Goal: Contribute content: Contribute content

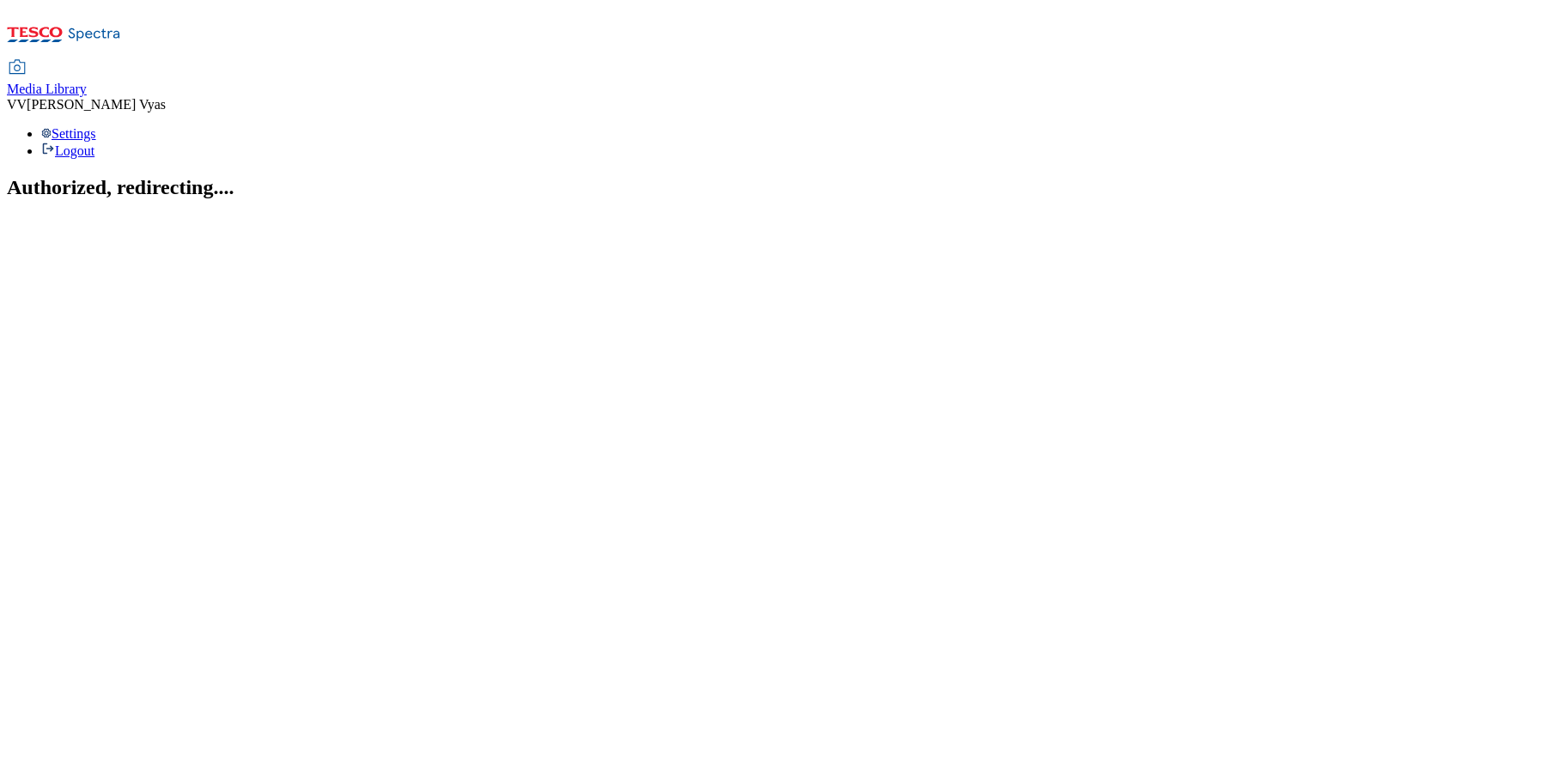
click at [87, 81] on span "Media Library" at bounding box center [47, 88] width 80 height 15
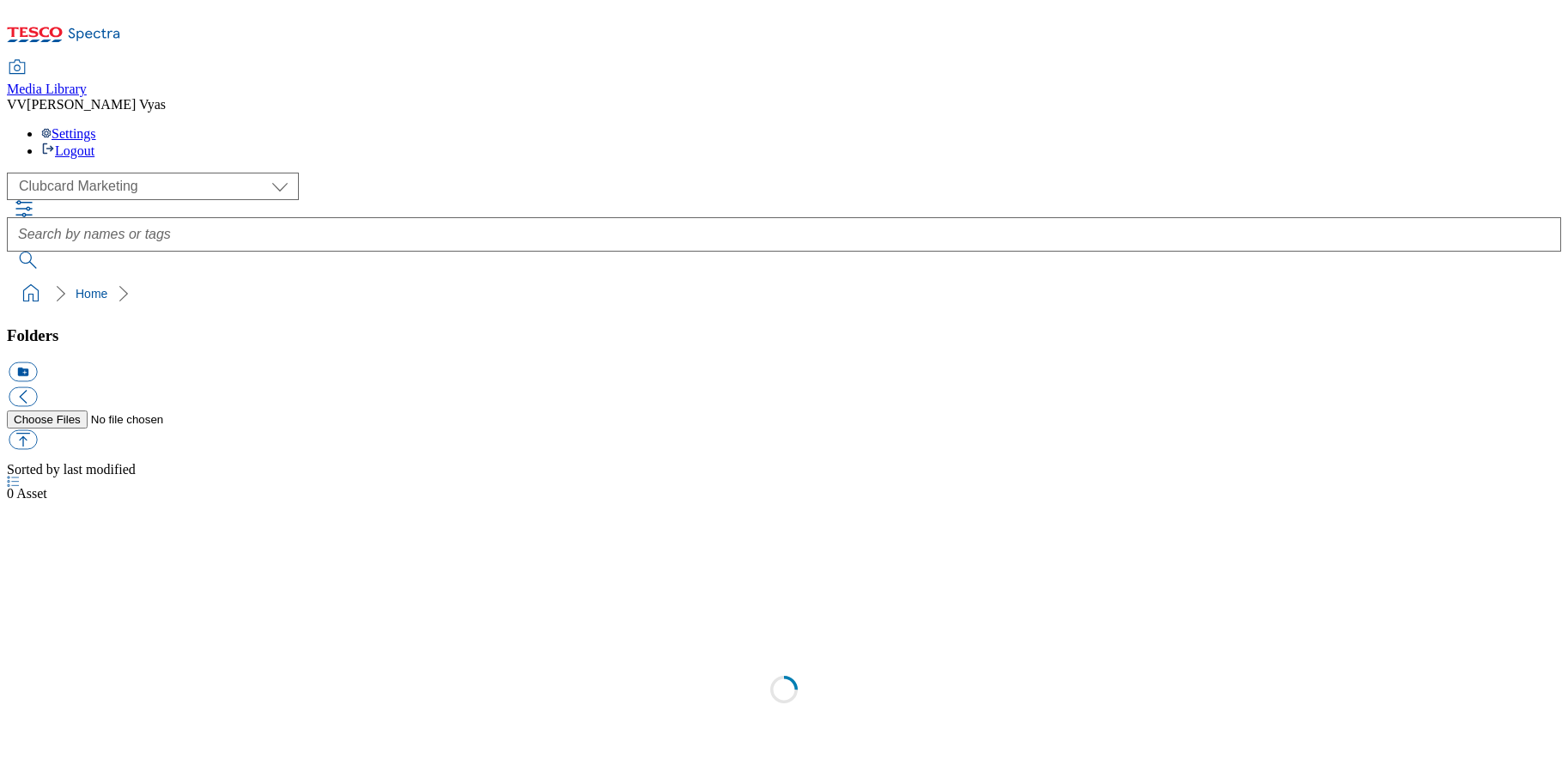
scroll to position [2, 0]
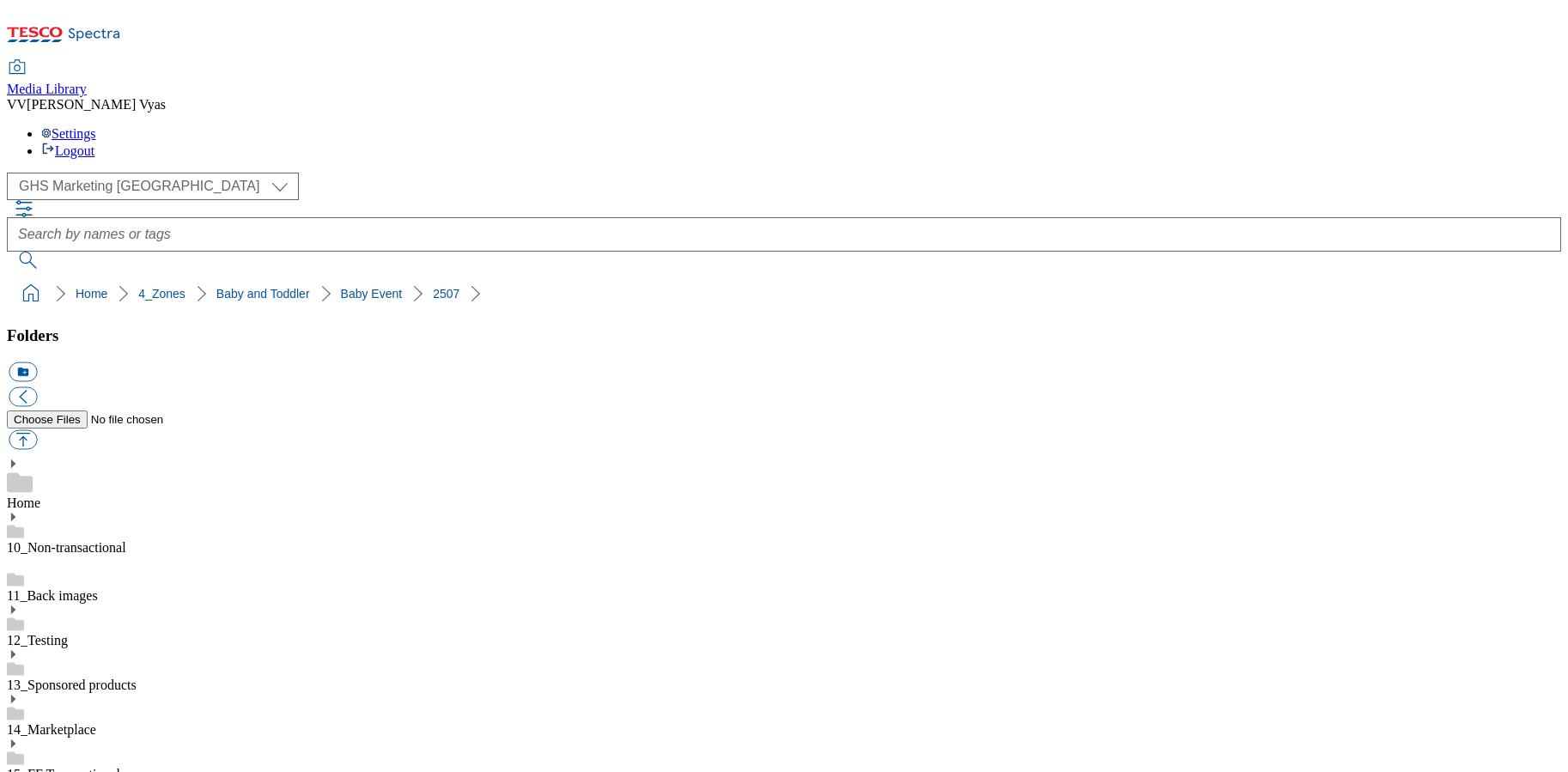
scroll to position [217, 0]
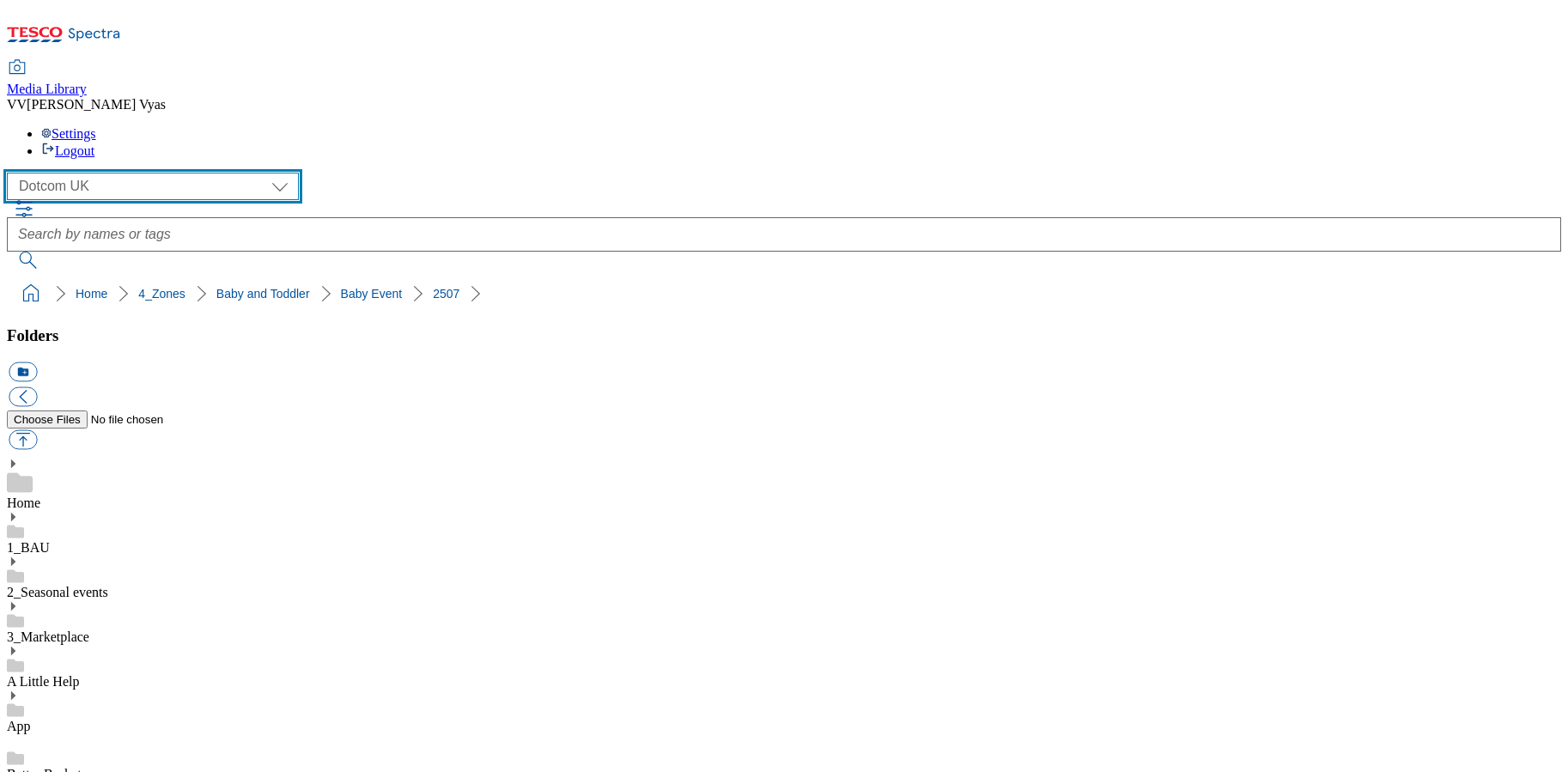
select select "flare-ghs-mktg"
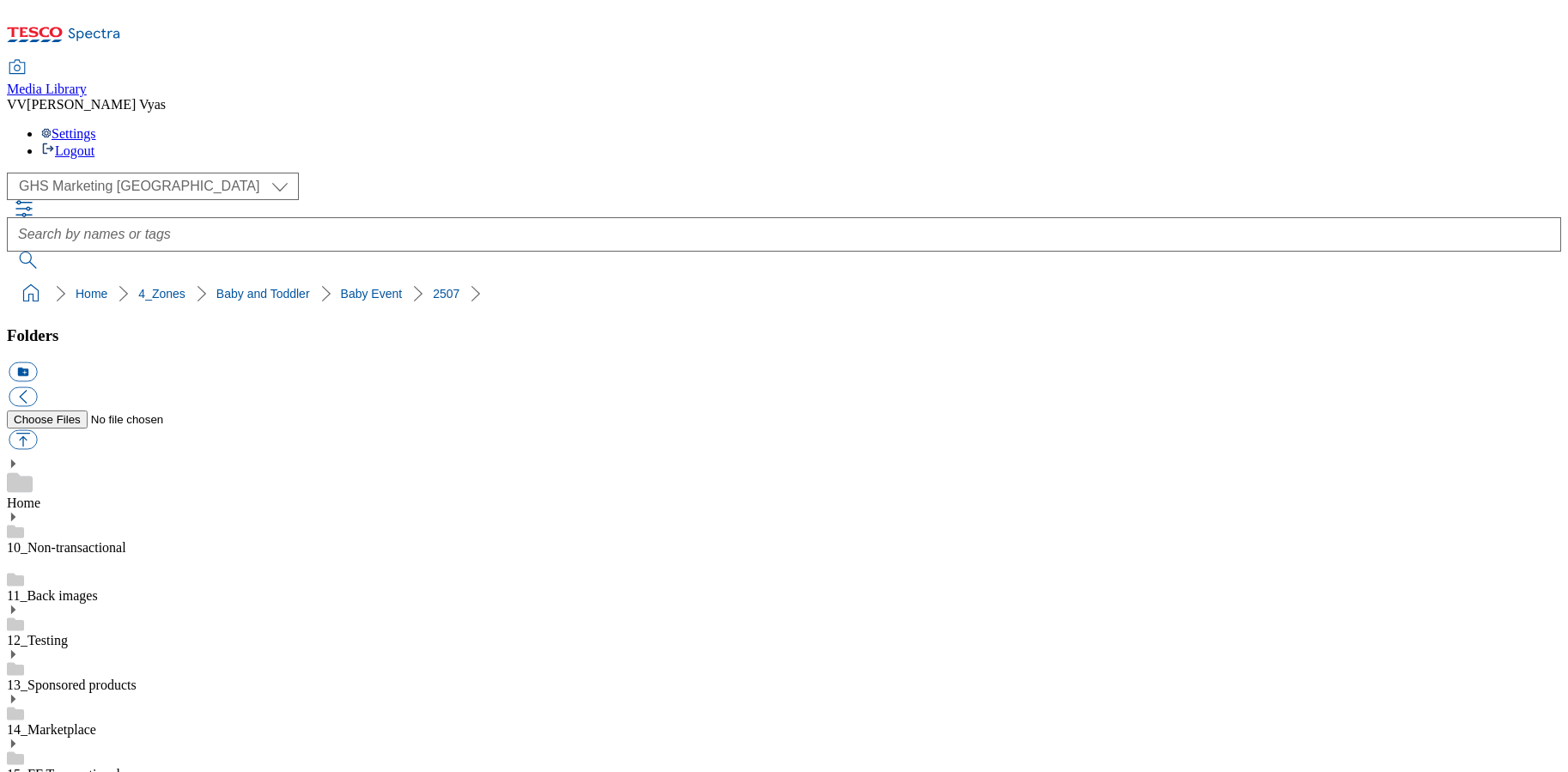
click at [37, 362] on button "icon_new_folder" at bounding box center [23, 372] width 28 height 20
type input "2530"
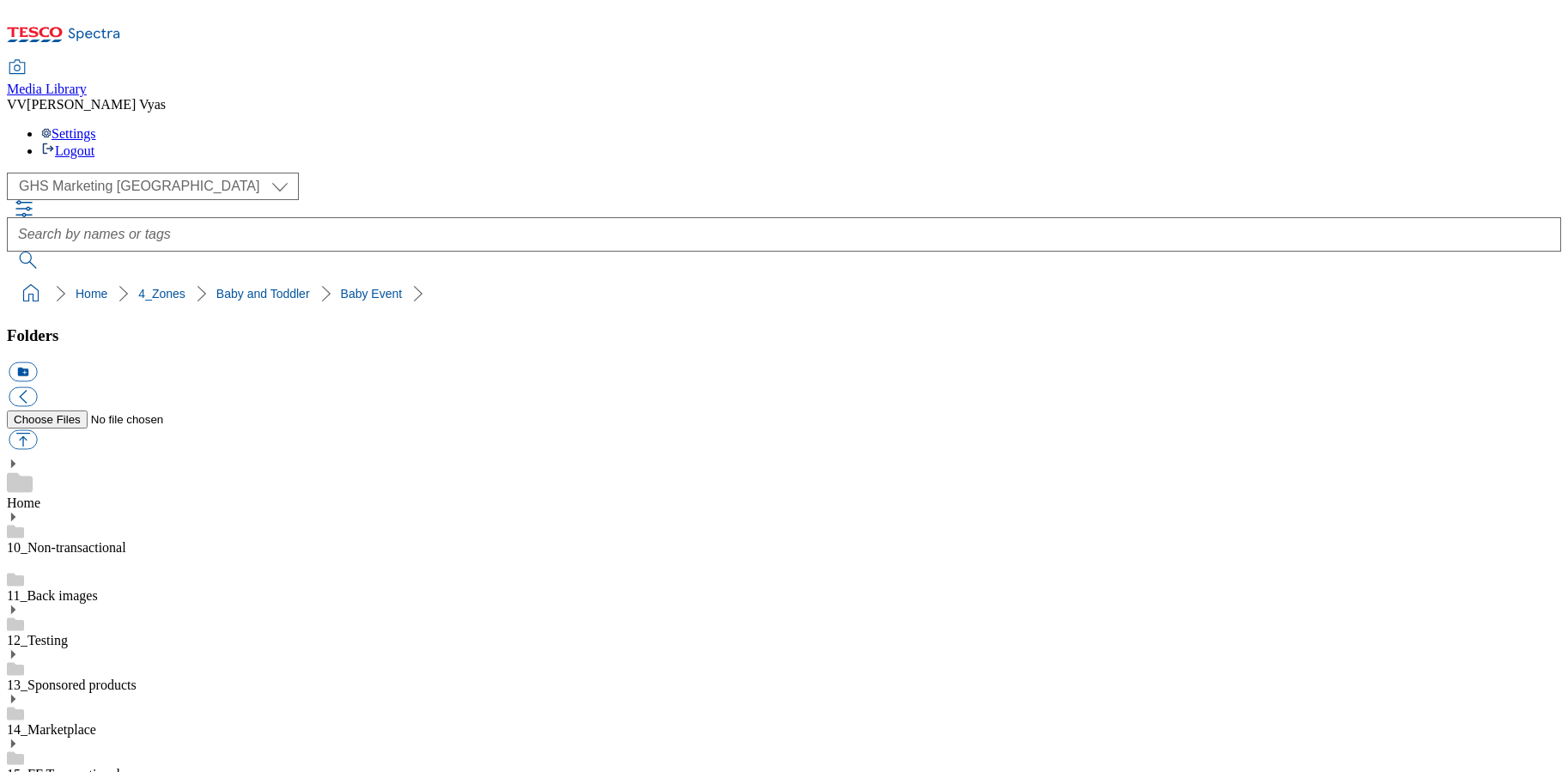
click at [37, 430] on button "button" at bounding box center [23, 440] width 28 height 20
type input "C:\fakepath\2530-WF-469551--GHS-BLthumb-Baby-Event-Sept-25-Food, Milk, Snacks.j…"
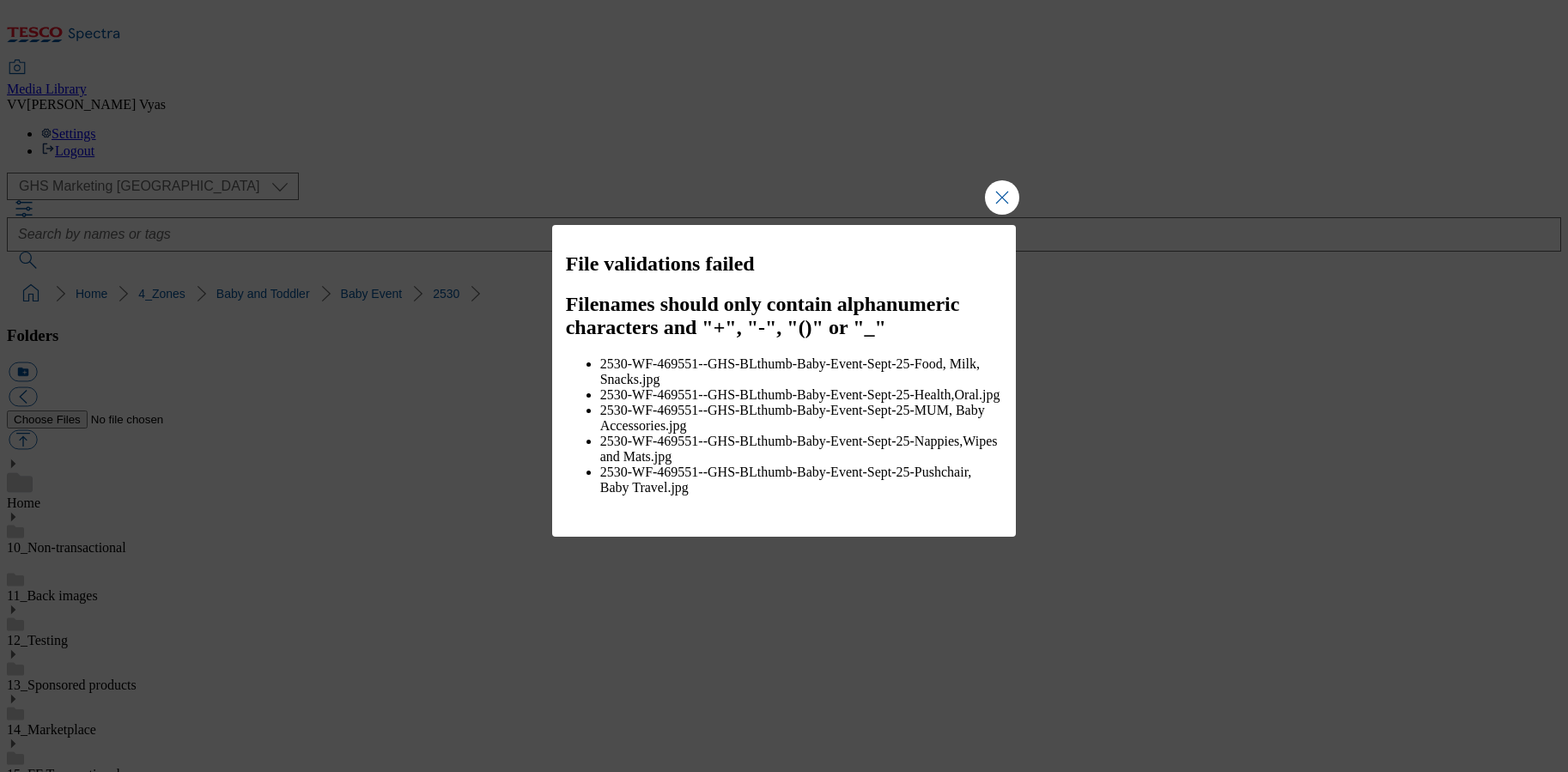
drag, startPoint x: 1009, startPoint y: 216, endPoint x: 983, endPoint y: 248, distance: 41.2
click at [1009, 215] on button "Close Modal" at bounding box center [1002, 197] width 34 height 34
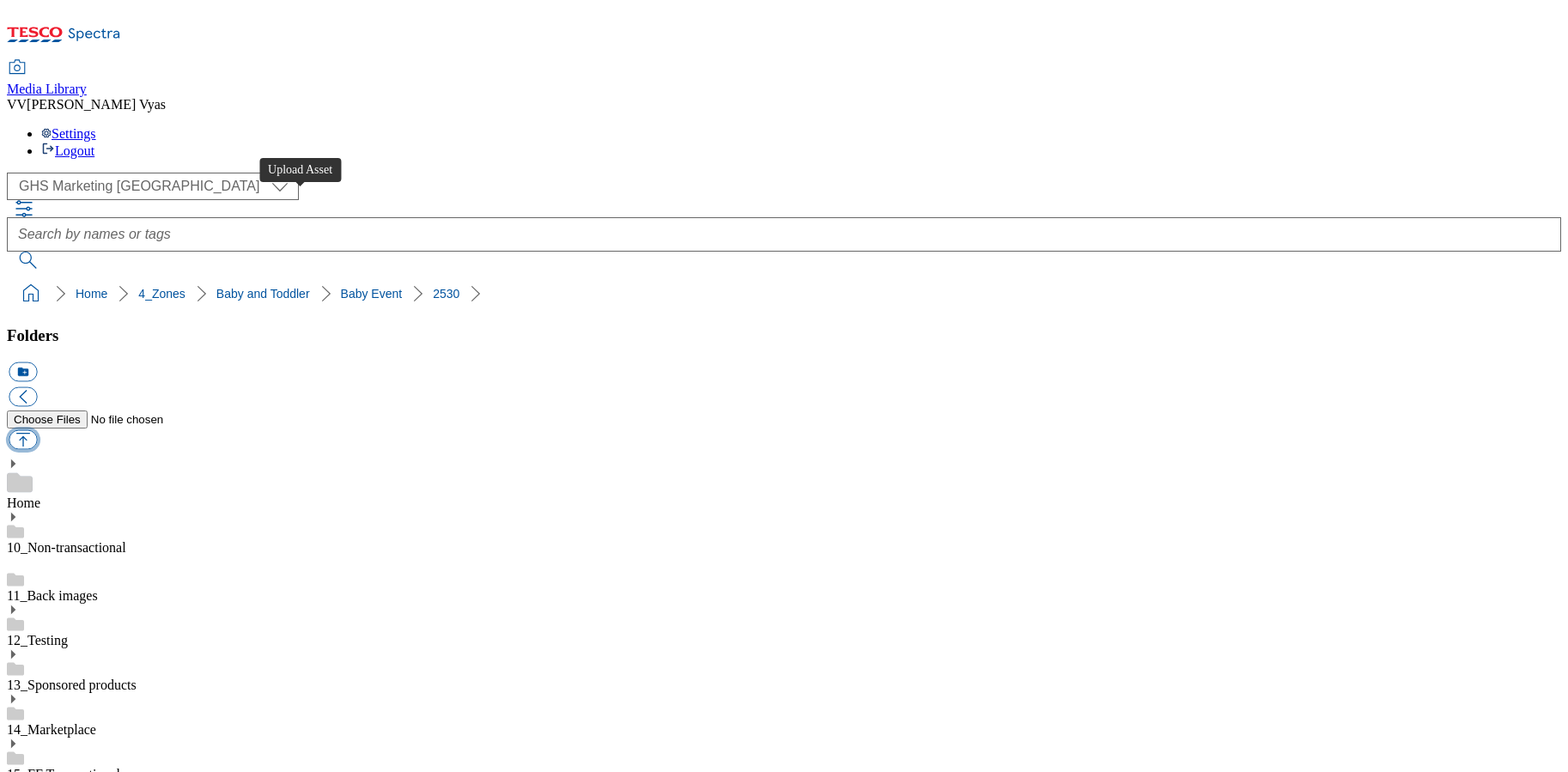
click at [37, 430] on button "button" at bounding box center [23, 440] width 28 height 20
type input "C:\fakepath\2530-WF-469551--GHS-BLthumb-Baby-Event-Sept-25-Food Milk Snacks.jpg"
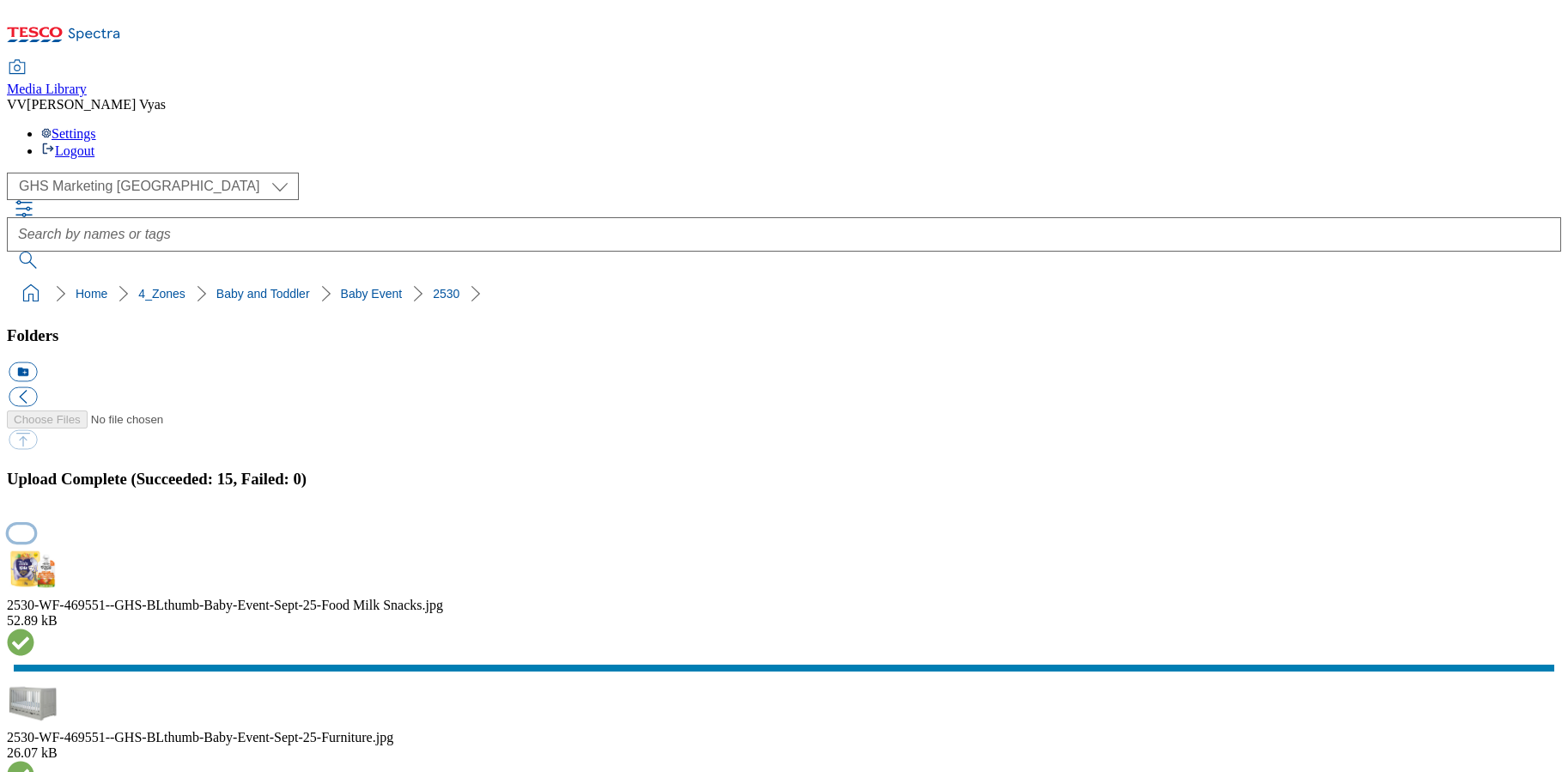
click at [34, 525] on button "button" at bounding box center [22, 533] width 25 height 17
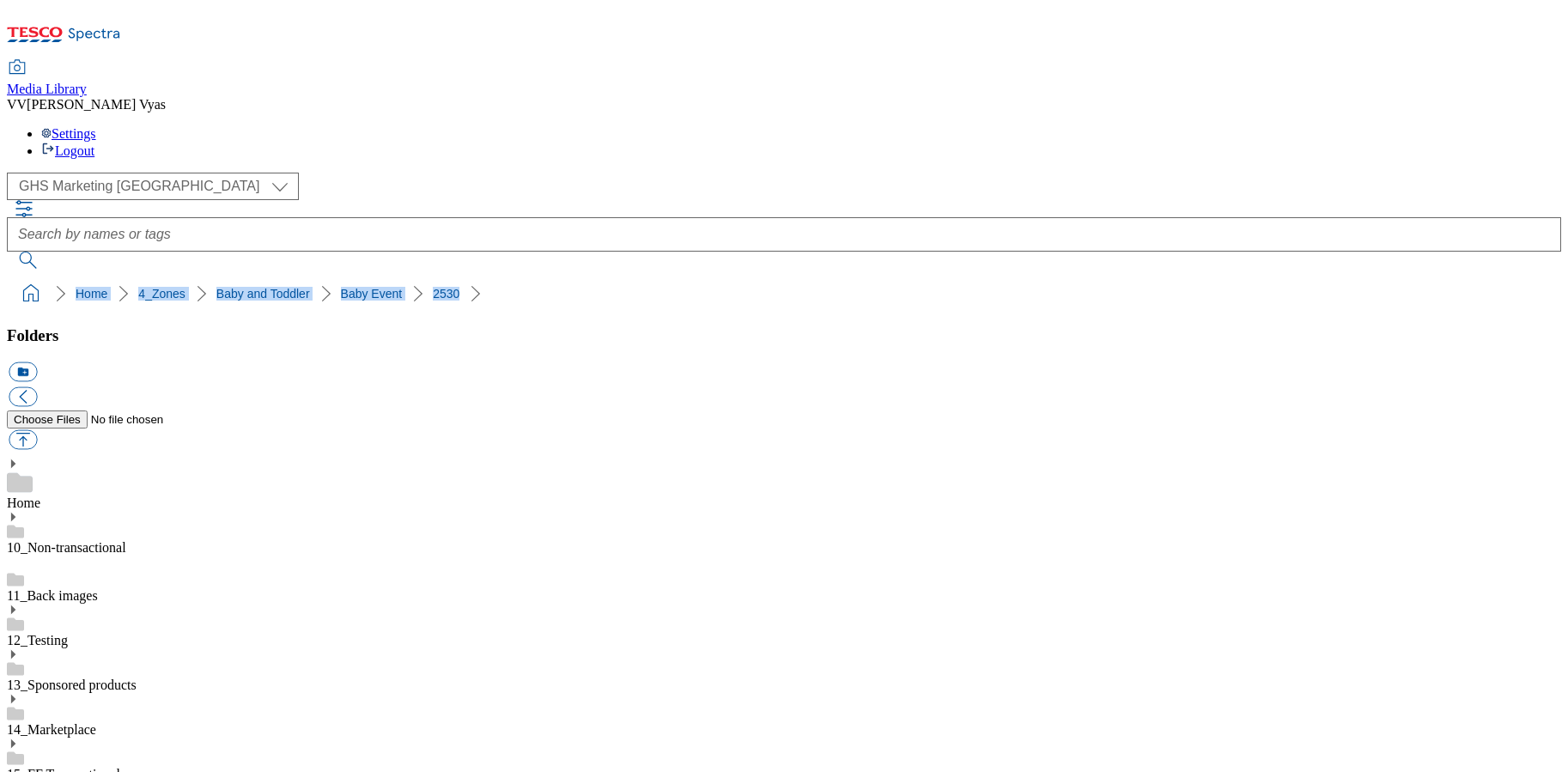
drag, startPoint x: 511, startPoint y: 161, endPoint x: 10, endPoint y: 161, distance: 501.0
click at [18, 277] on ol "Home 4_Zones Baby and Toddler Baby Event 2530" at bounding box center [789, 293] width 1544 height 32
copy ol "Home 4_Zones Baby and Toddler Baby Event 2530"
